Goal: Information Seeking & Learning: Understand process/instructions

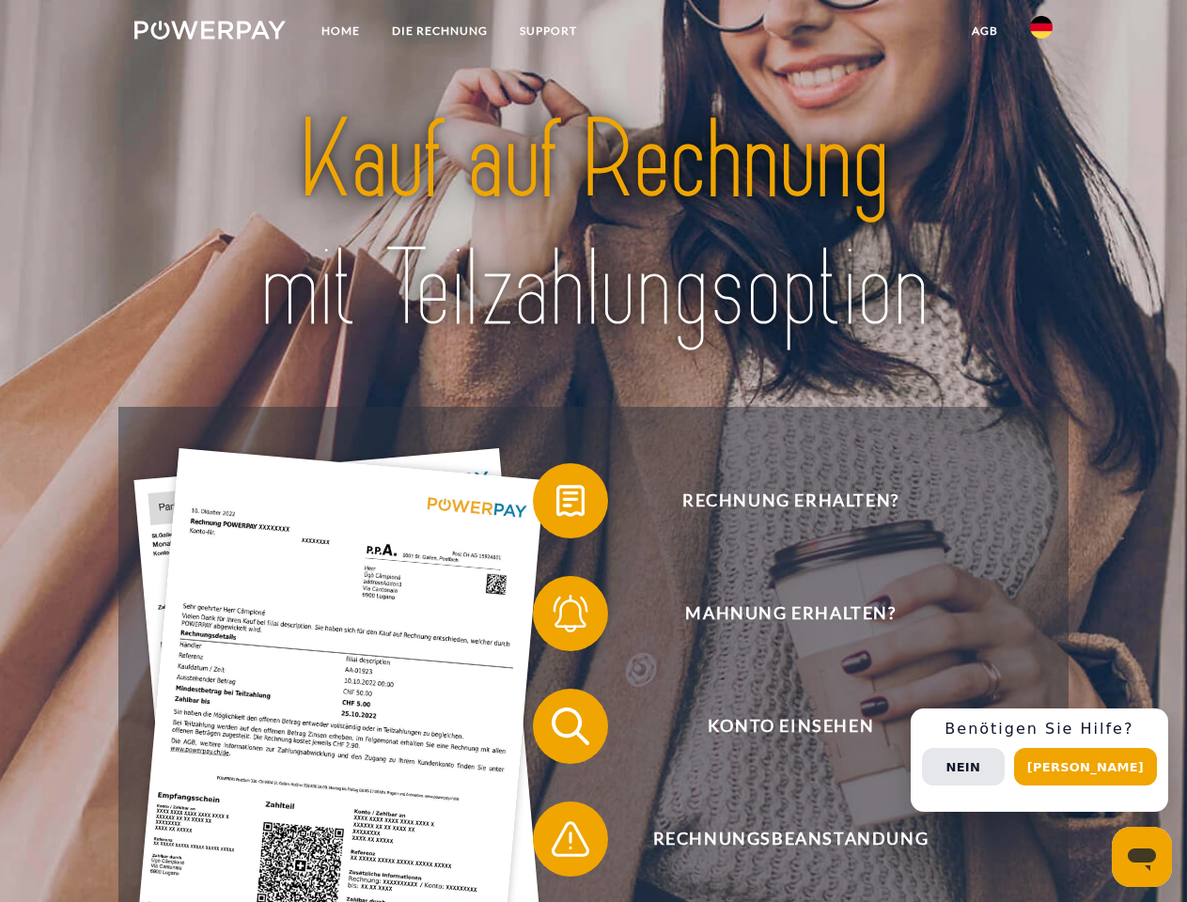
click at [210, 33] on img at bounding box center [209, 30] width 151 height 19
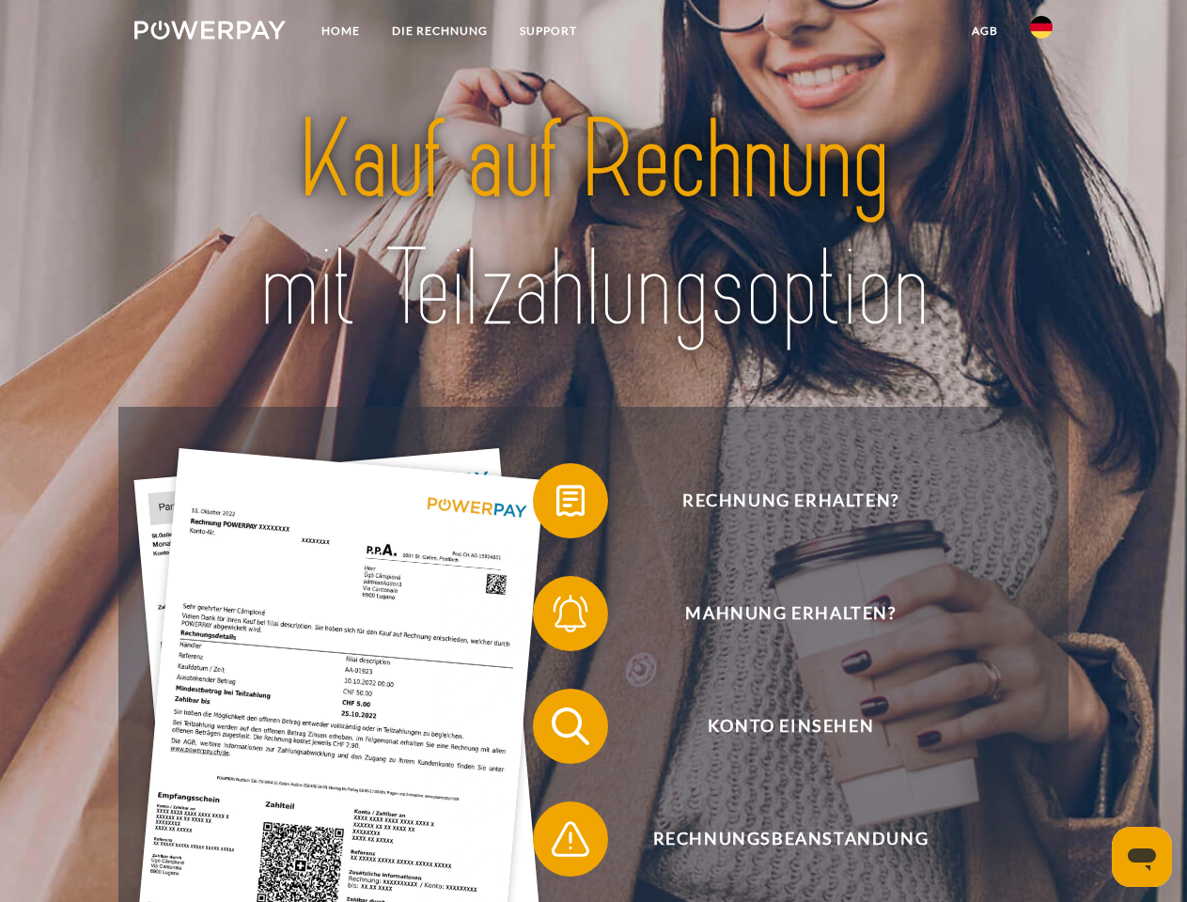
click at [1041, 33] on img at bounding box center [1041, 27] width 23 height 23
click at [984, 31] on link "agb" at bounding box center [985, 31] width 58 height 34
click at [556, 505] on span at bounding box center [542, 501] width 94 height 94
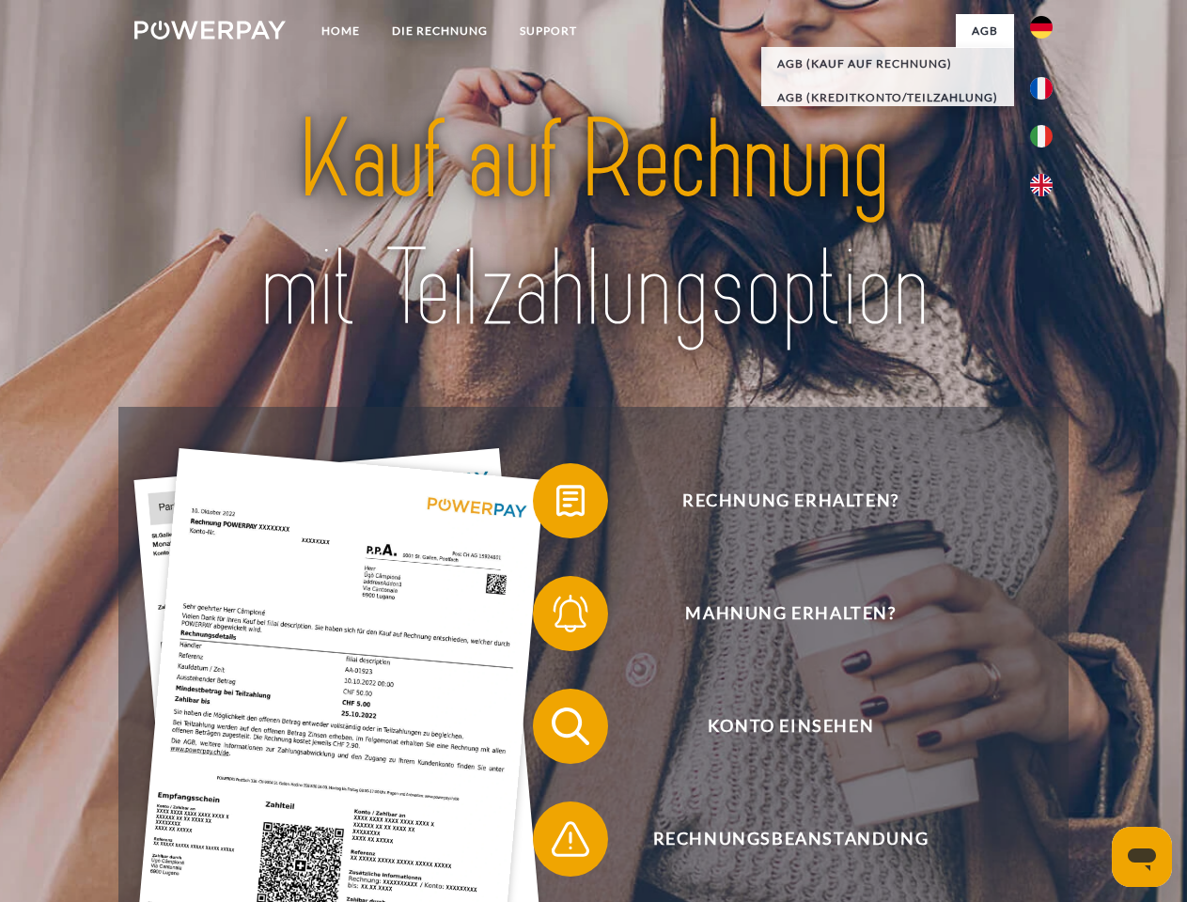
click at [556, 618] on span at bounding box center [542, 614] width 94 height 94
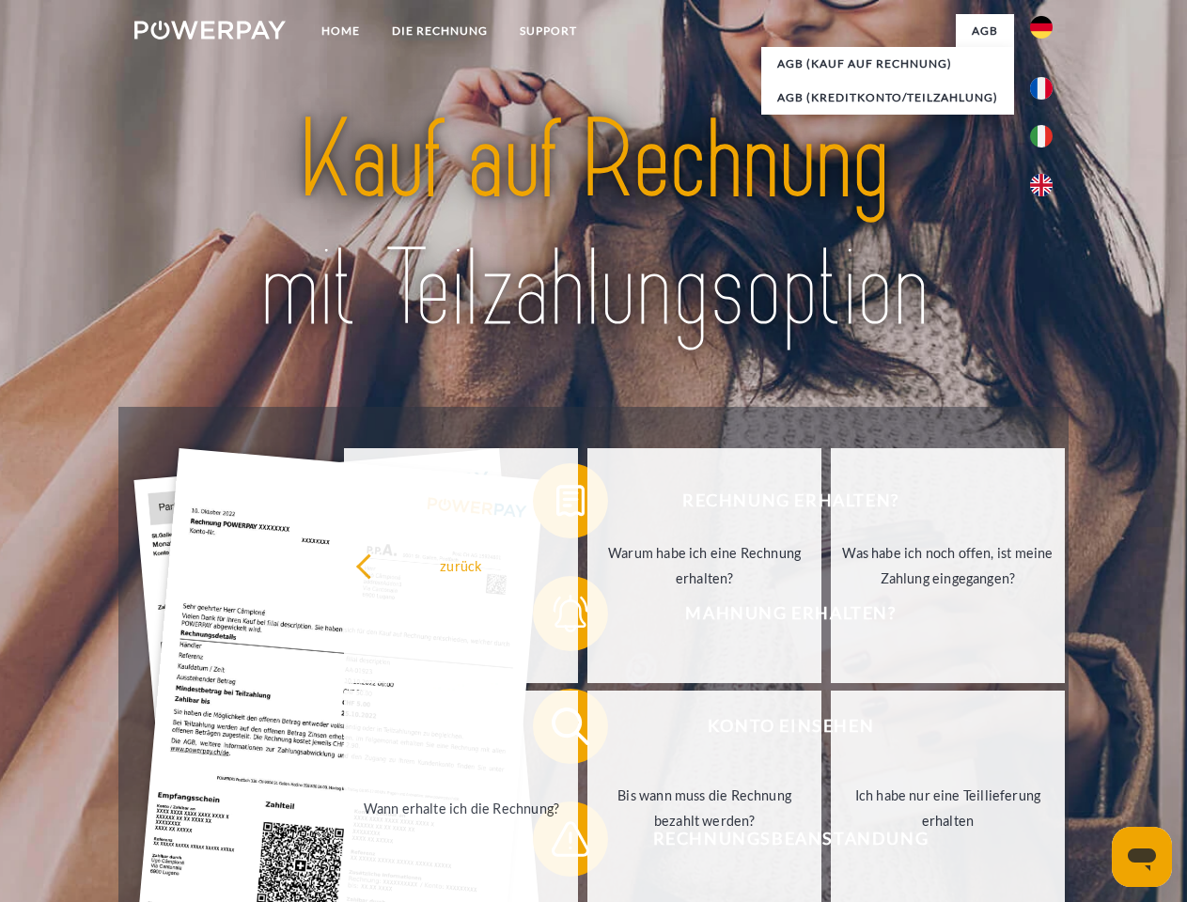
click at [587, 730] on link "Bis wann muss die Rechnung bezahlt werden?" at bounding box center [704, 808] width 234 height 235
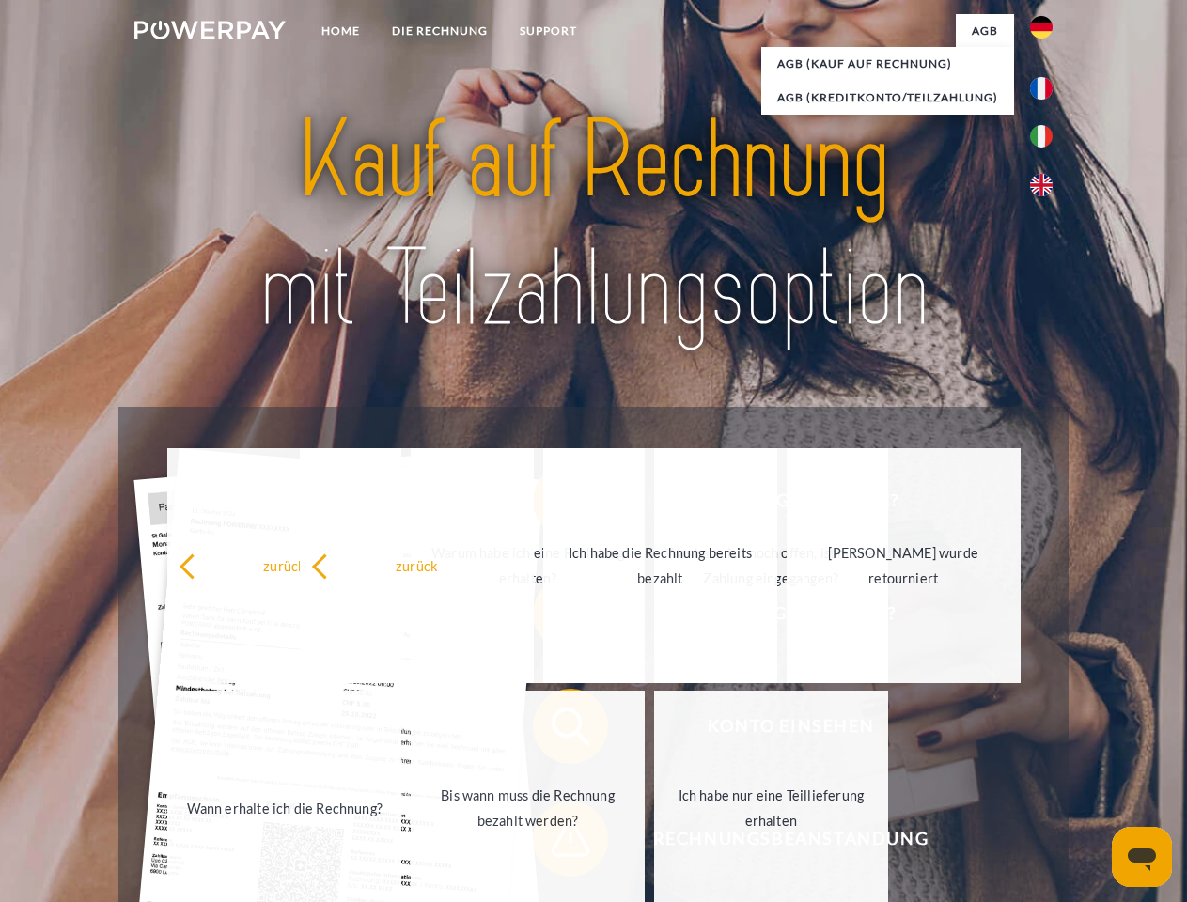
click at [556, 843] on span at bounding box center [542, 839] width 94 height 94
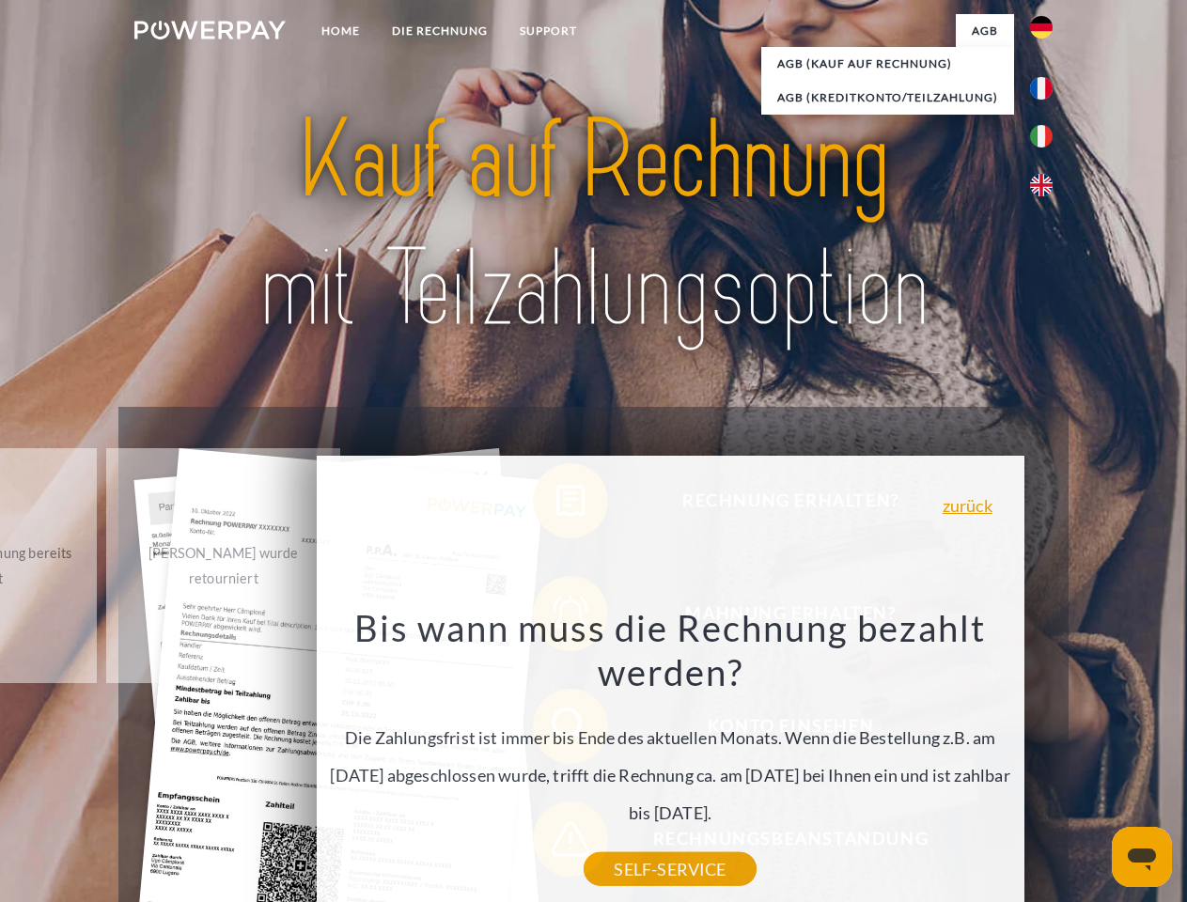
click at [1046, 760] on div "Rechnung erhalten? Mahnung erhalten? Konto einsehen" at bounding box center [592, 783] width 949 height 752
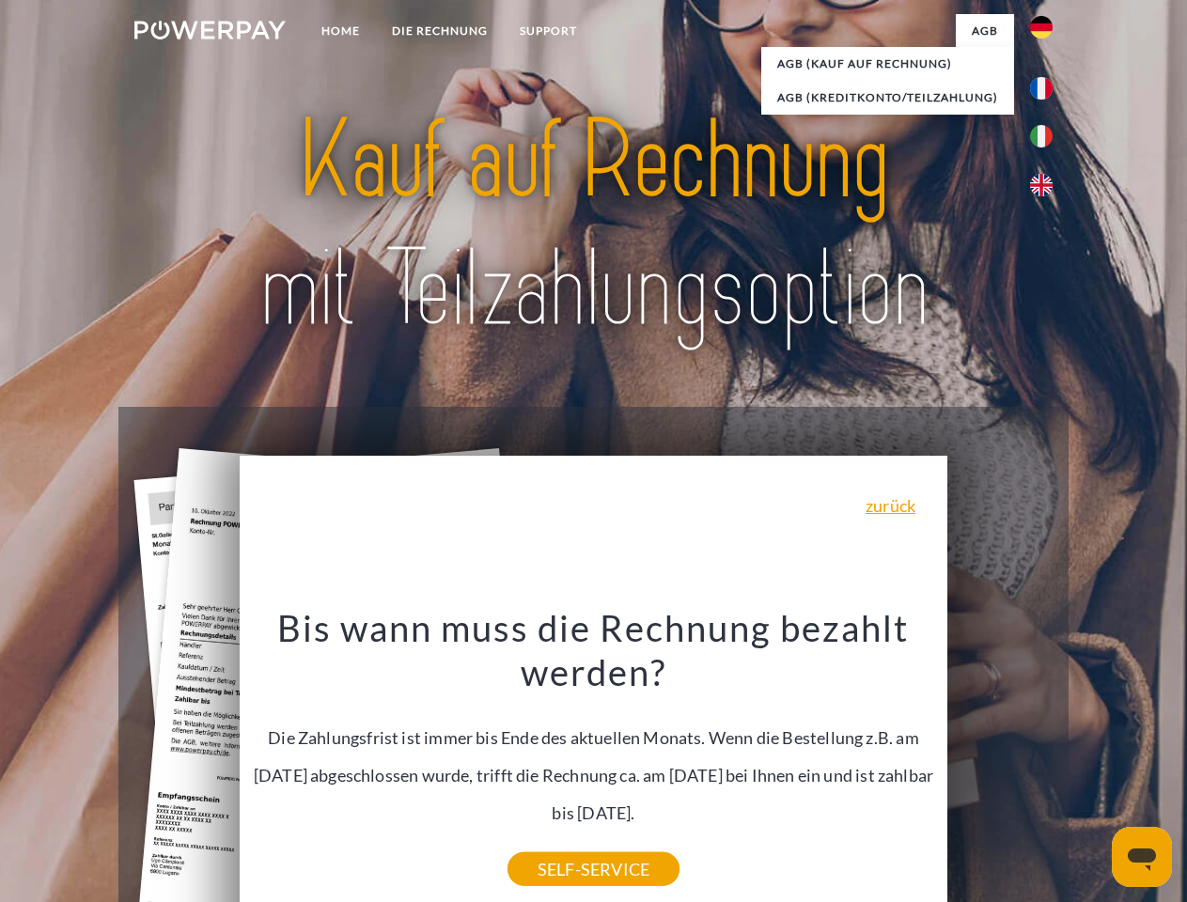
click at [1000, 764] on span "Konto einsehen" at bounding box center [790, 726] width 461 height 75
click at [1092, 767] on header "Home DIE RECHNUNG SUPPORT" at bounding box center [593, 649] width 1187 height 1298
